Goal: Task Accomplishment & Management: Manage account settings

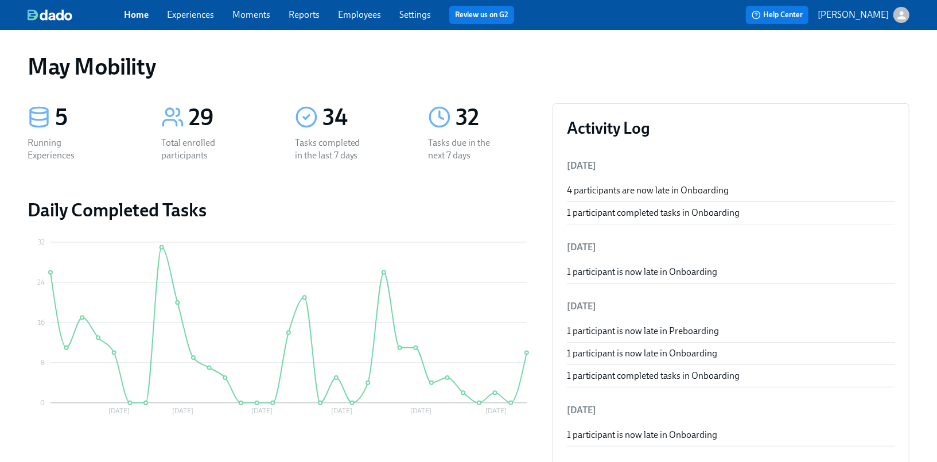
click at [358, 22] on div "Home Experiences Moments Reports Employees Settings Review us on G2" at bounding box center [324, 15] width 400 height 18
click at [355, 16] on link "Employees" at bounding box center [359, 14] width 43 height 11
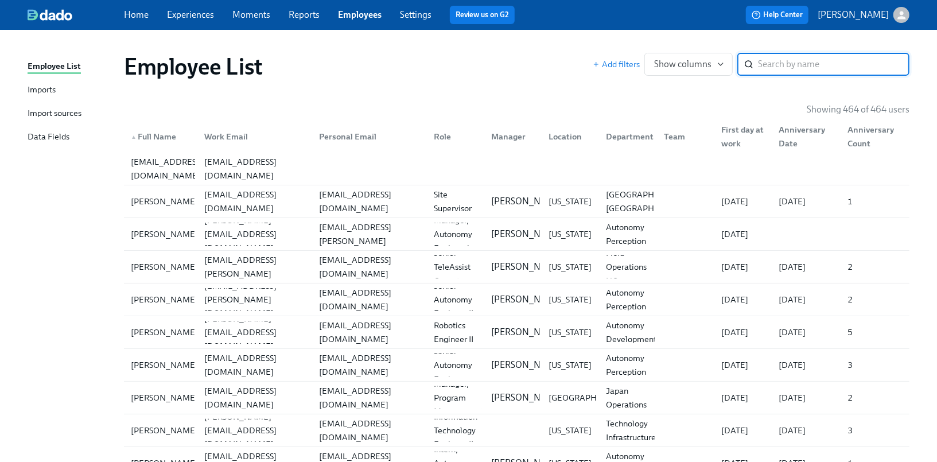
click at [46, 97] on div "Employee List Imports Import sources Data Fields" at bounding box center [76, 107] width 96 height 94
click at [45, 95] on div "Imports" at bounding box center [42, 90] width 28 height 14
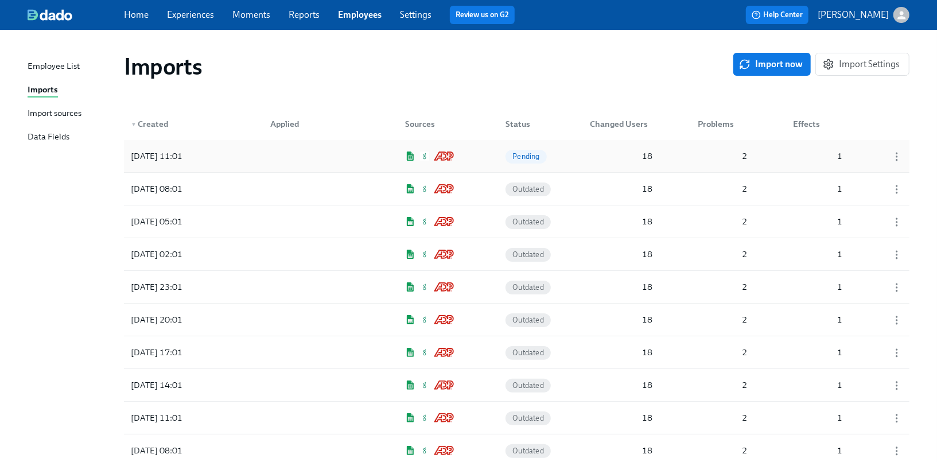
click at [606, 166] on div "18" at bounding box center [622, 156] width 72 height 23
